Goal: Navigation & Orientation: Find specific page/section

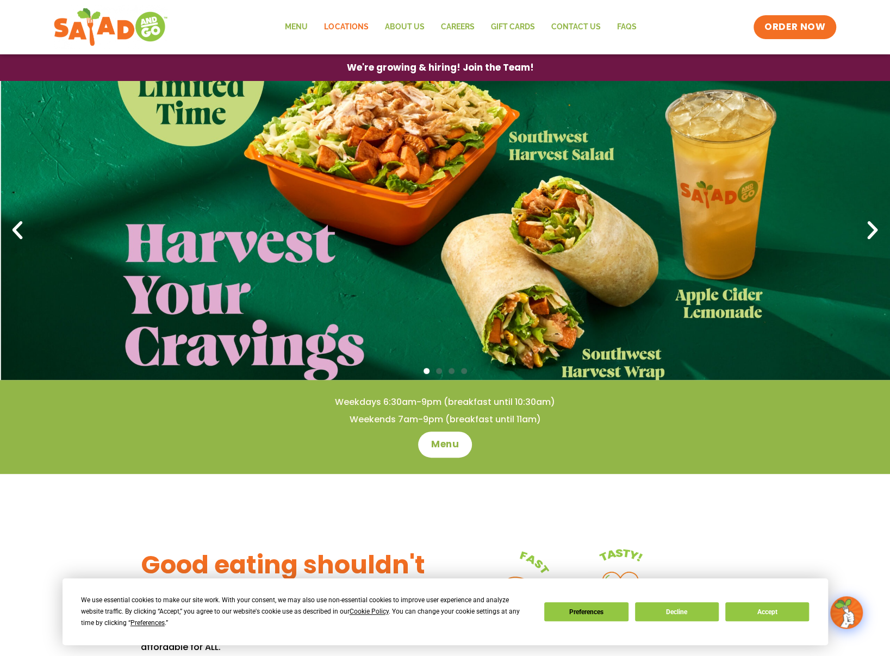
click at [362, 26] on link "Locations" at bounding box center [346, 27] width 60 height 25
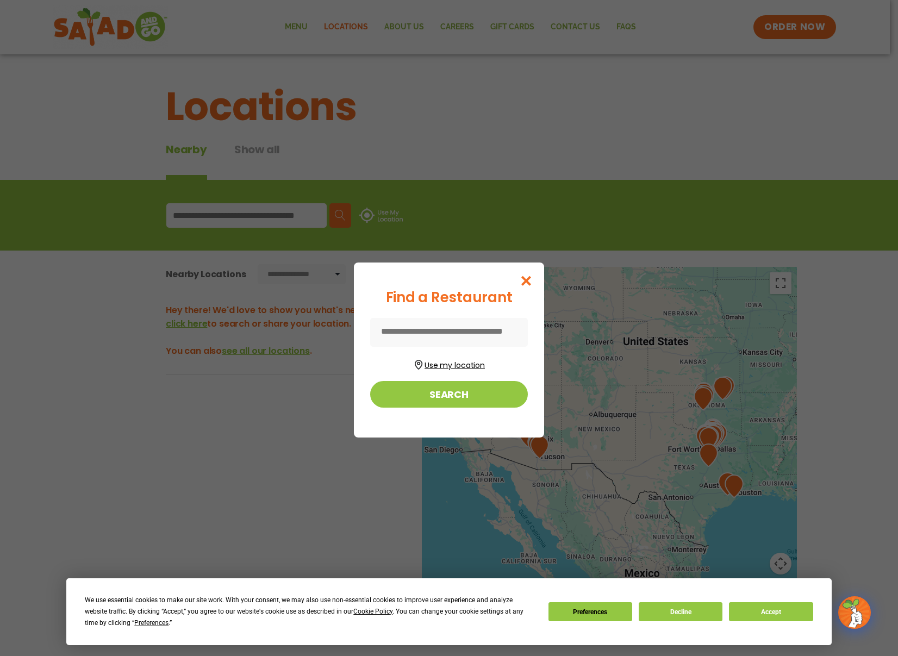
click at [435, 361] on button "Use my location" at bounding box center [449, 364] width 158 height 15
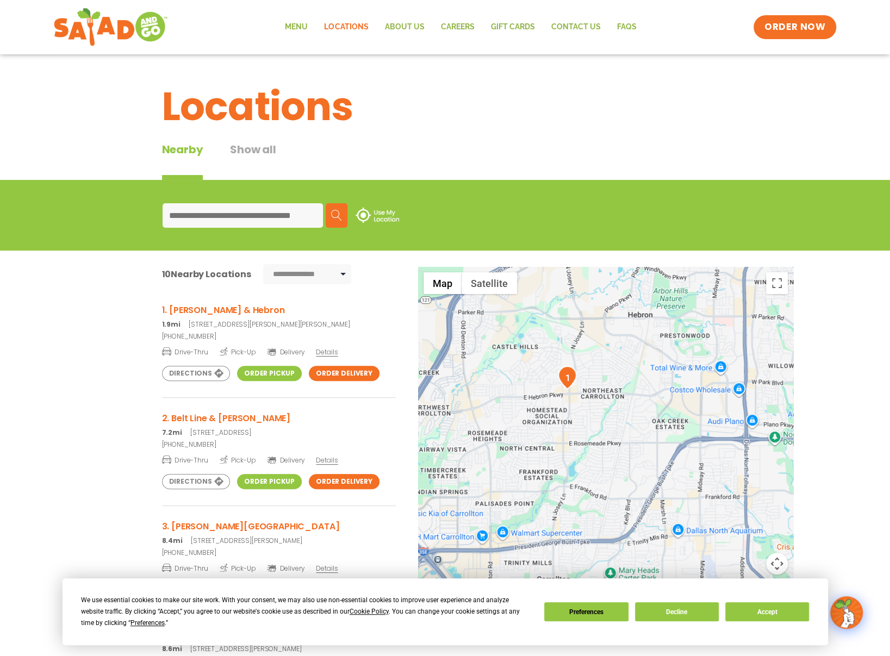
drag, startPoint x: 565, startPoint y: 502, endPoint x: 548, endPoint y: 295, distance: 207.3
click at [548, 295] on div at bounding box center [605, 447] width 375 height 360
